Goal: Find specific page/section: Find specific page/section

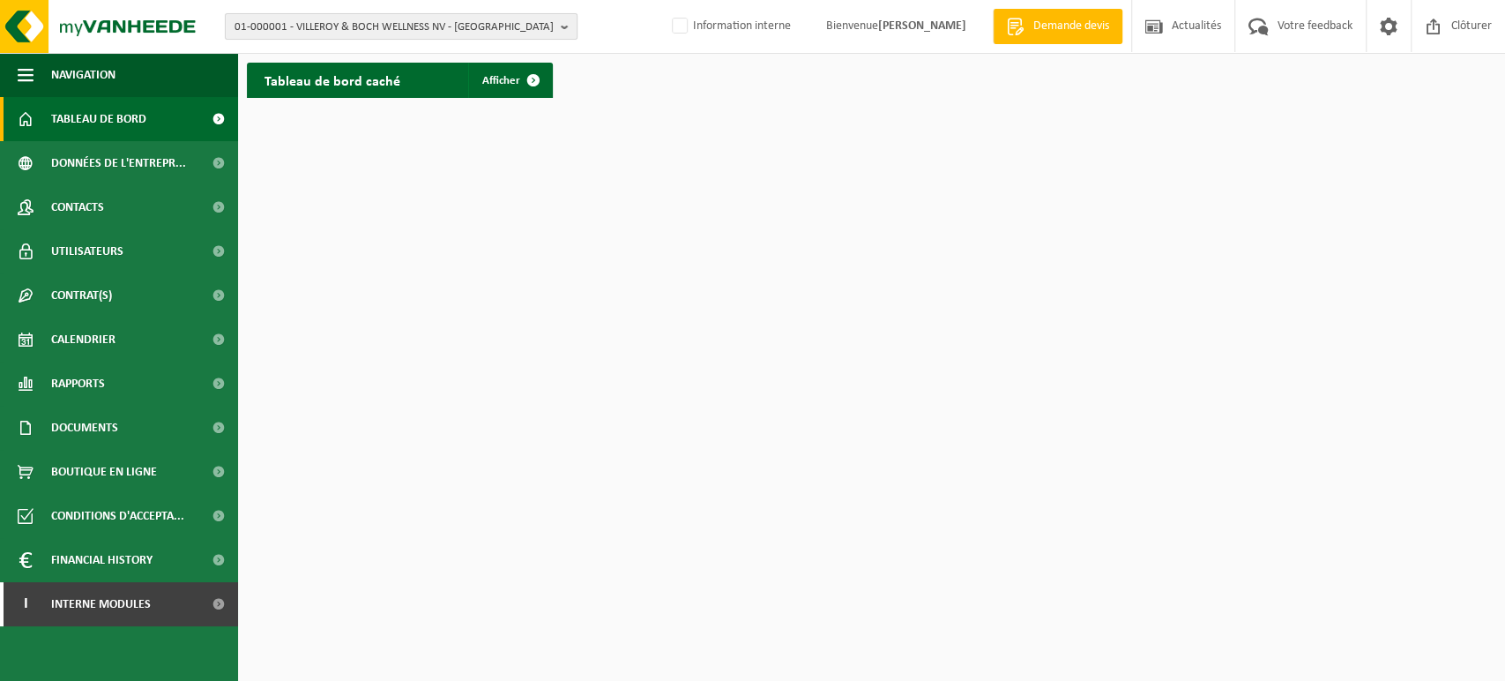
click at [474, 33] on span "01-000001 - VILLEROY & BOCH WELLNESS NV - [GEOGRAPHIC_DATA]" at bounding box center [394, 27] width 319 height 26
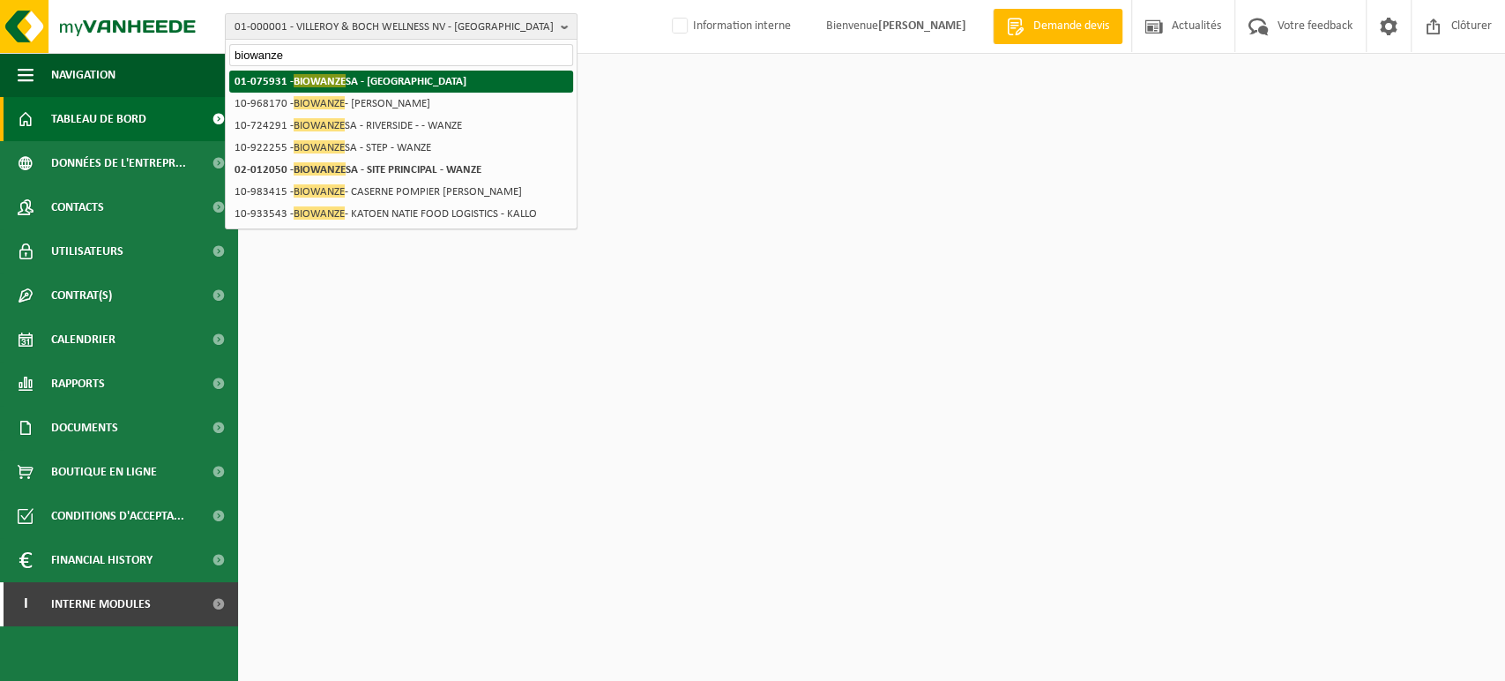
type input "biowanze"
click at [373, 83] on strong "01-075931 - BIOWANZE SA - [GEOGRAPHIC_DATA]" at bounding box center [351, 80] width 232 height 13
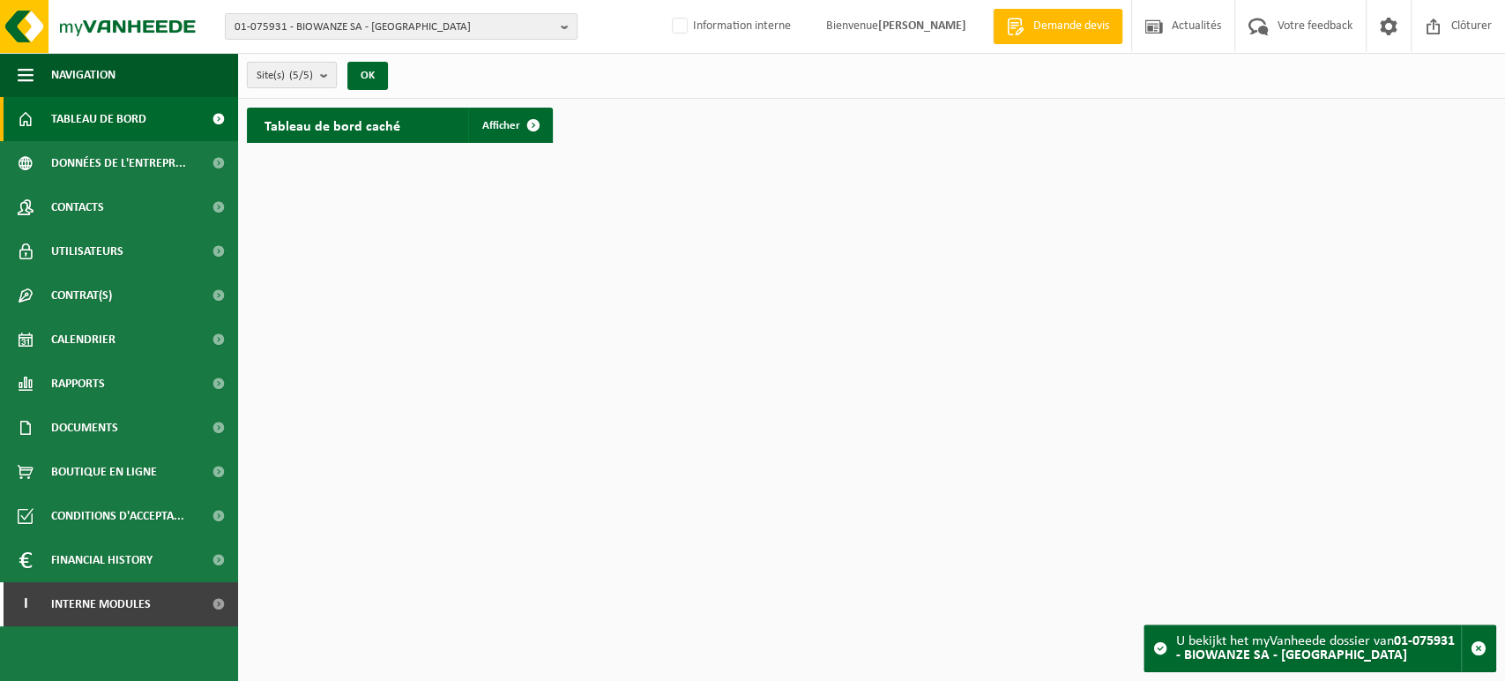
click at [299, 75] on count "(5/5)" at bounding box center [301, 75] width 24 height 11
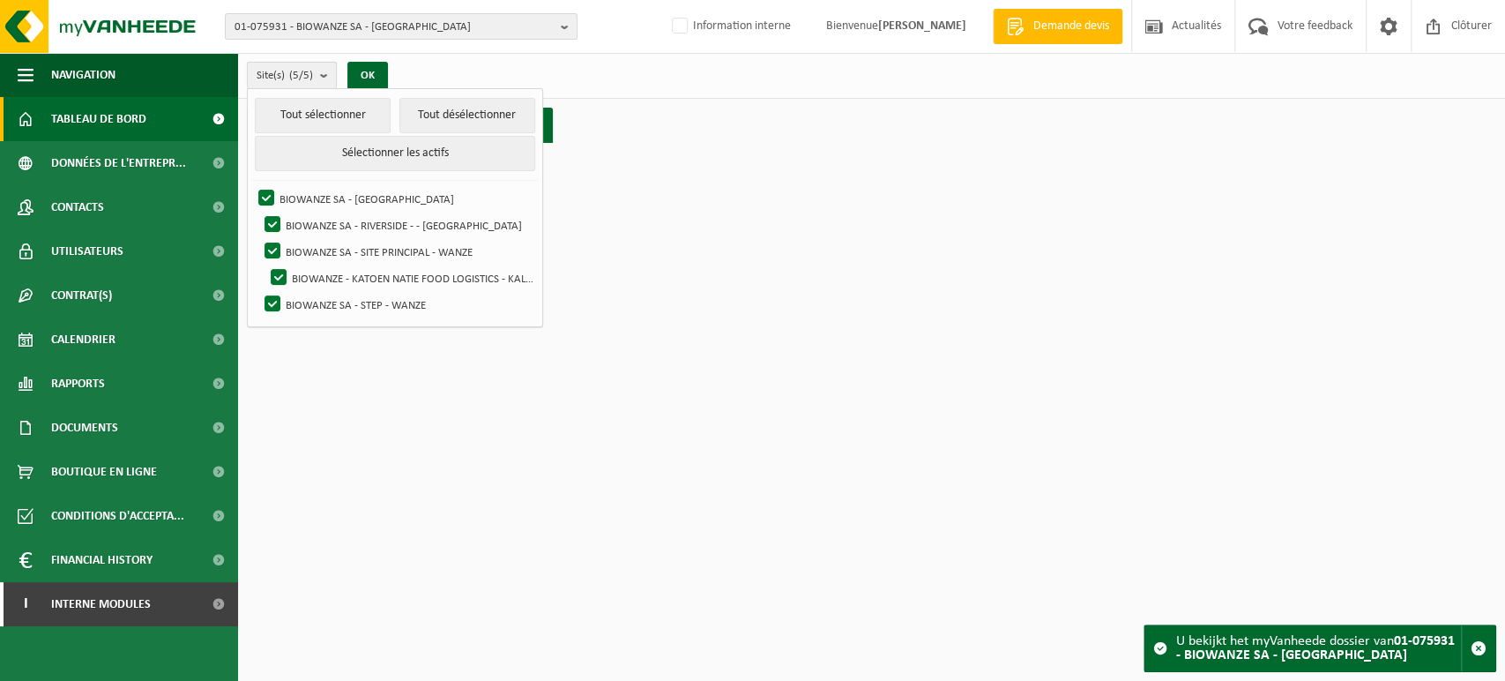
click at [299, 75] on count "(5/5)" at bounding box center [301, 75] width 24 height 11
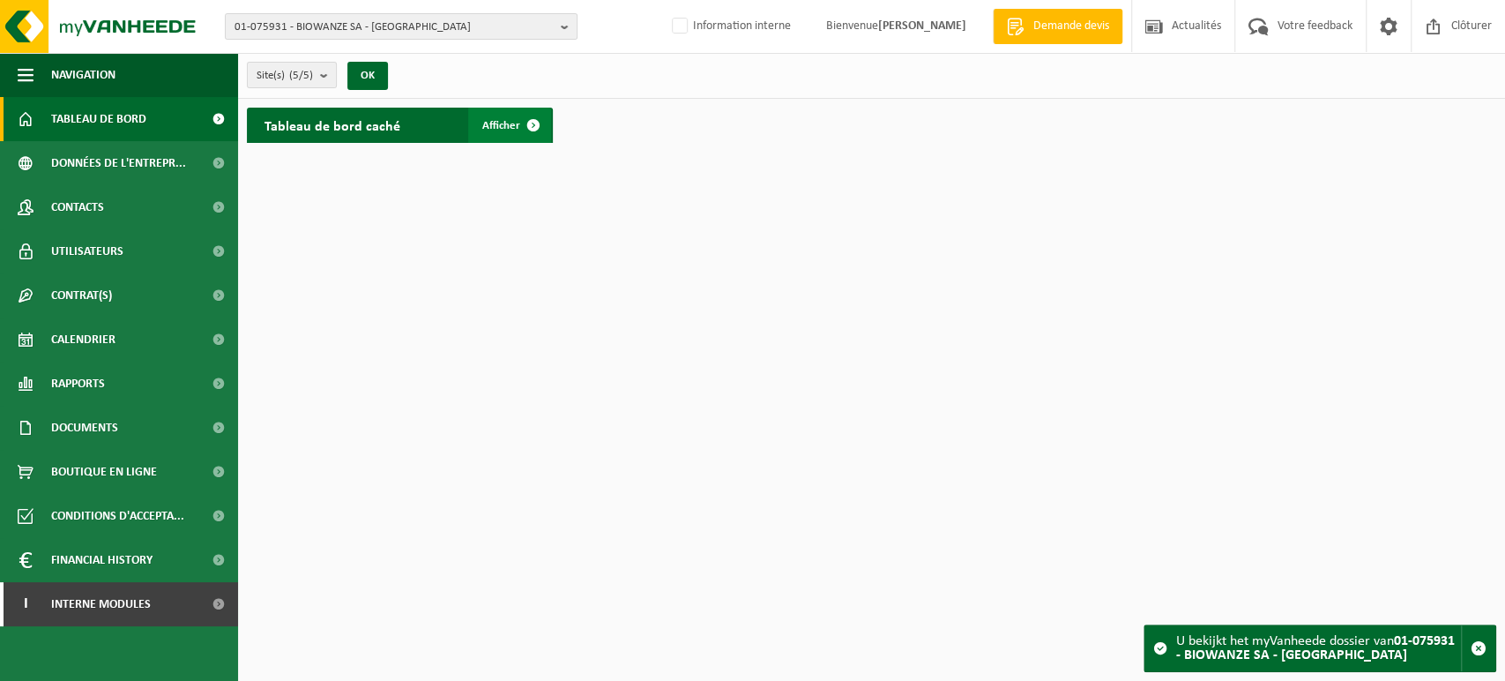
click at [526, 128] on span at bounding box center [533, 125] width 35 height 35
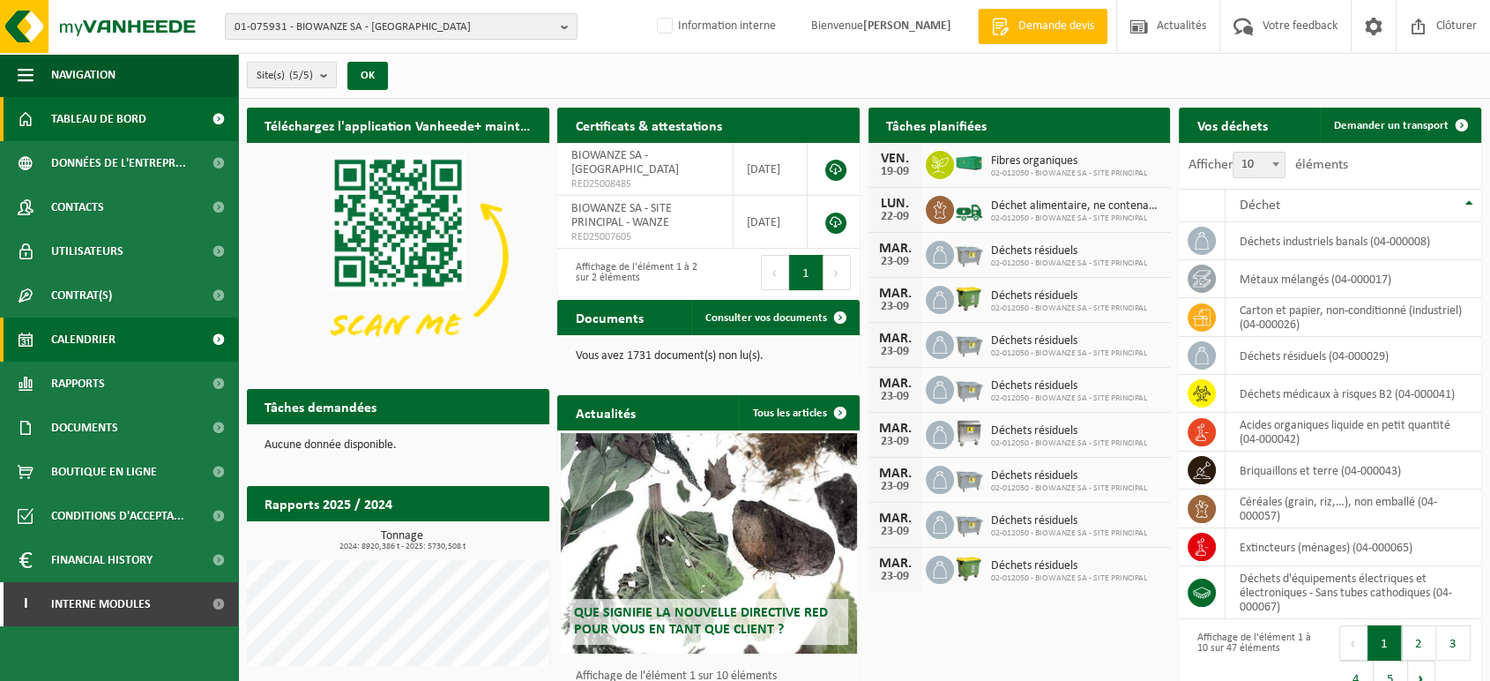
click at [110, 338] on span "Calendrier" at bounding box center [83, 339] width 64 height 44
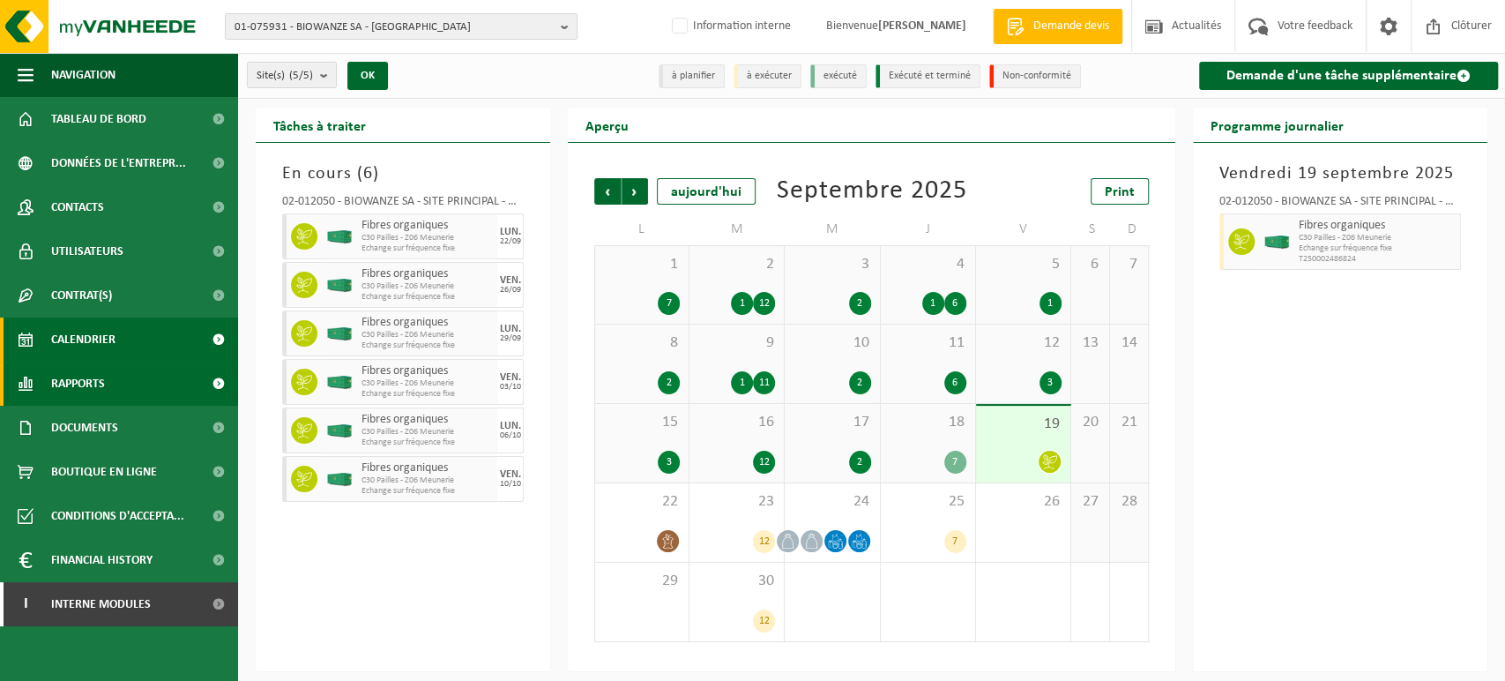
click at [112, 383] on link "Rapports" at bounding box center [119, 383] width 238 height 44
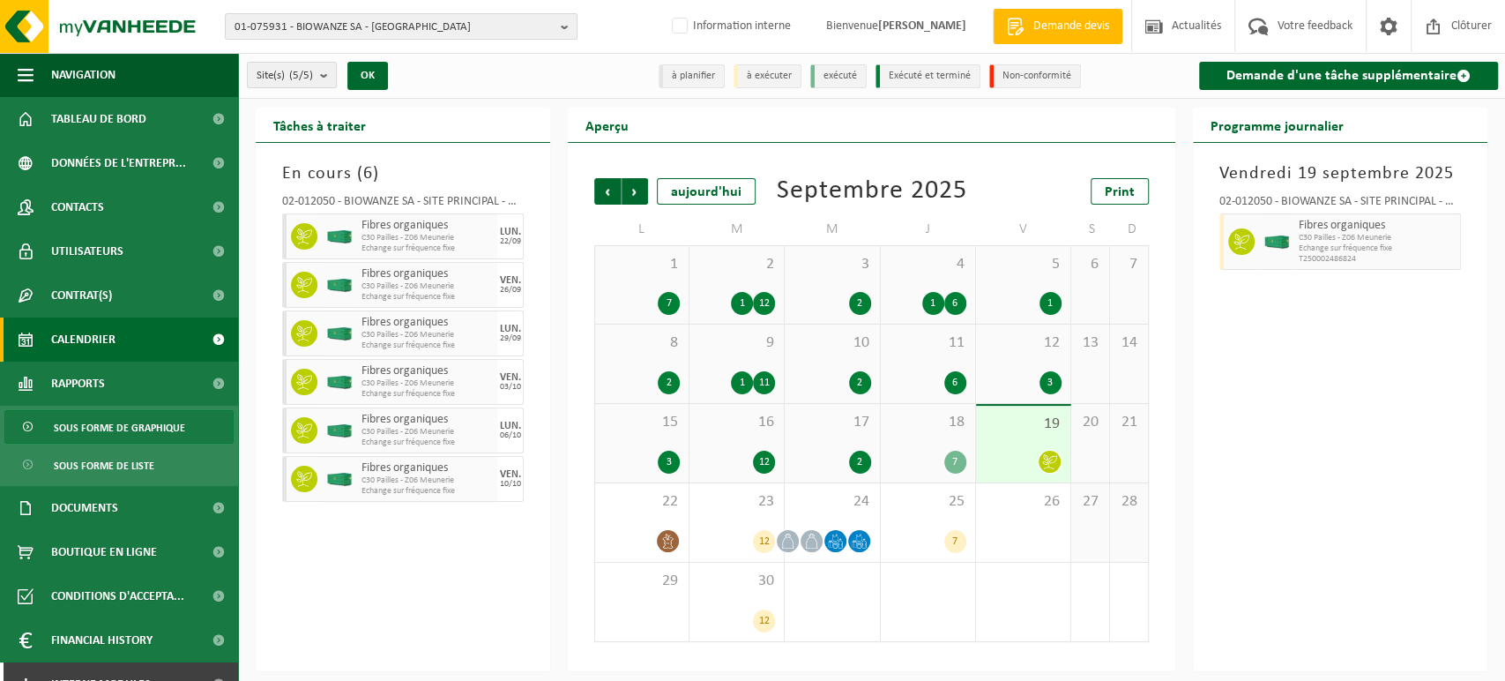
click at [116, 435] on span "Sous forme de graphique" at bounding box center [119, 428] width 131 height 34
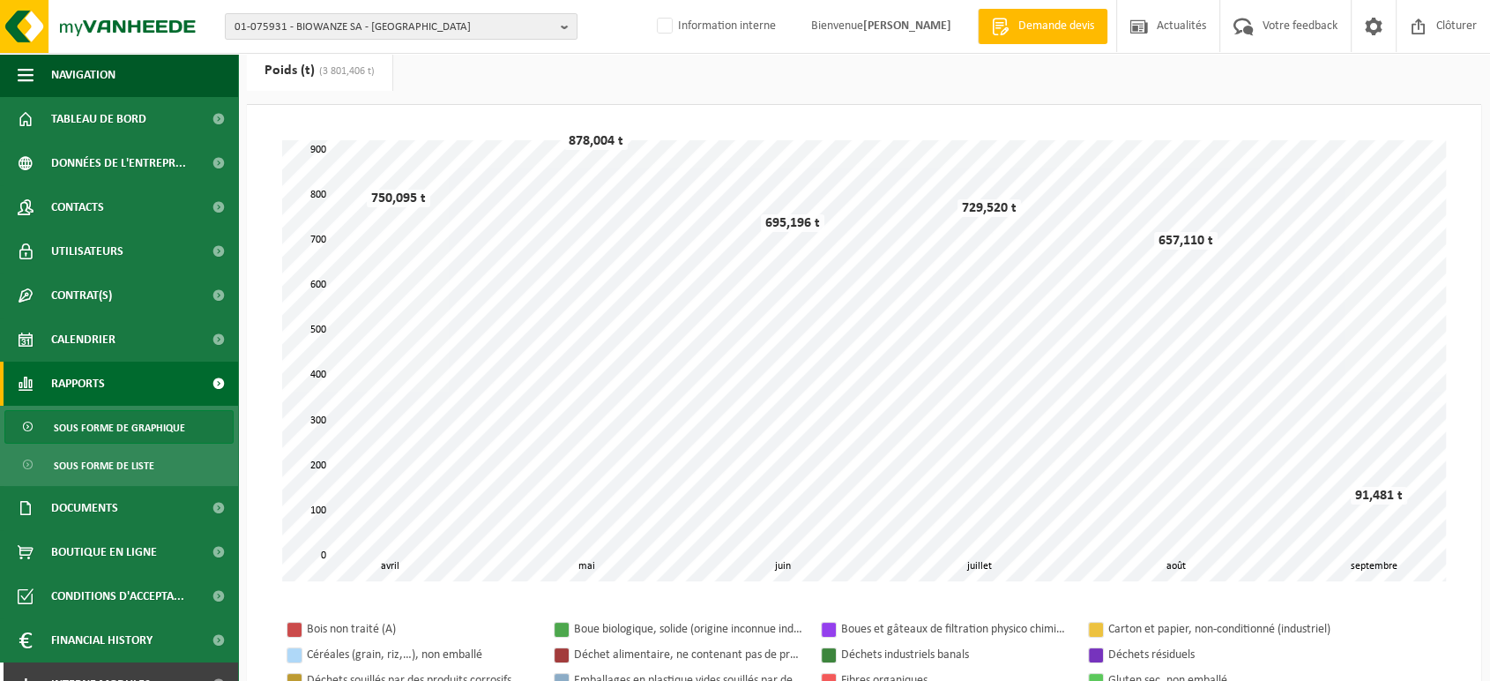
scroll to position [77, 0]
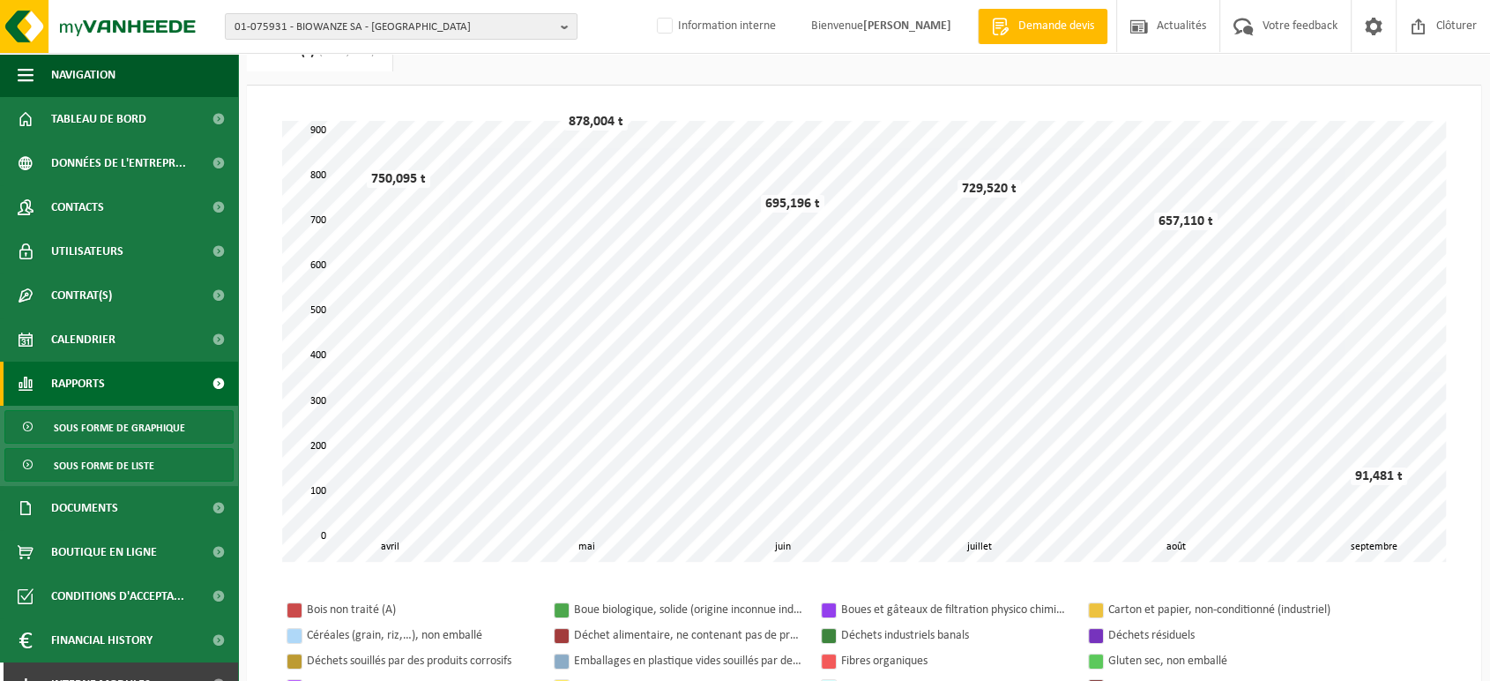
click at [141, 469] on span "Sous forme de liste" at bounding box center [104, 466] width 101 height 34
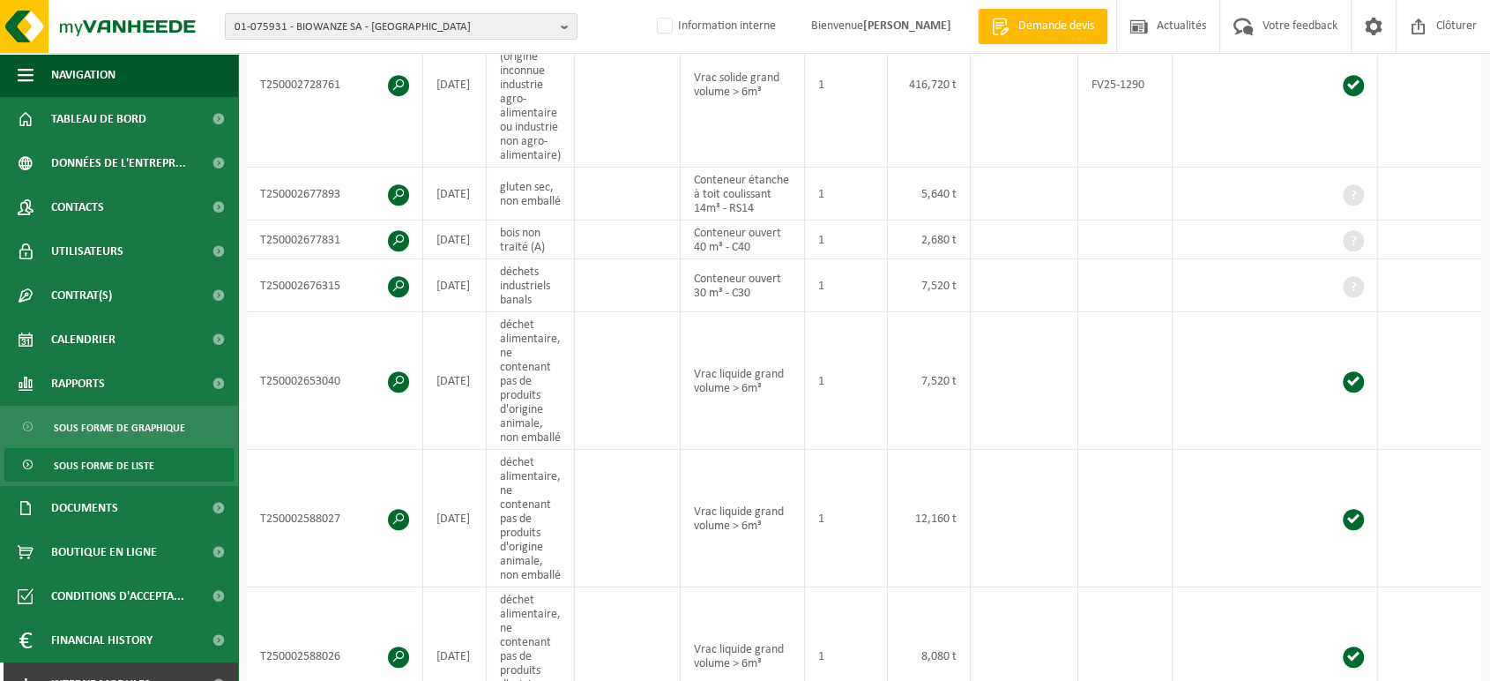
scroll to position [787, 0]
click at [71, 496] on span "Documents" at bounding box center [84, 508] width 67 height 44
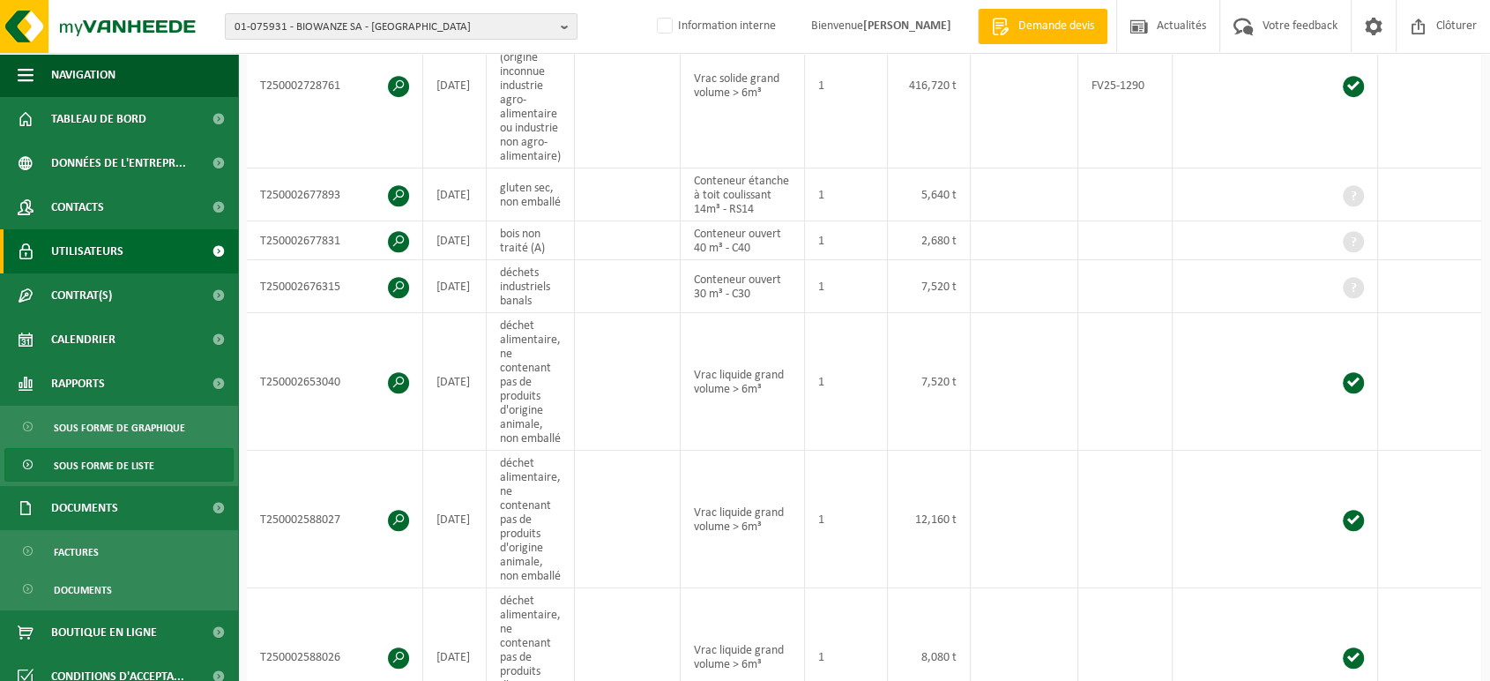
click at [89, 242] on span "Utilisateurs" at bounding box center [87, 251] width 72 height 44
